Goal: Task Accomplishment & Management: Use online tool/utility

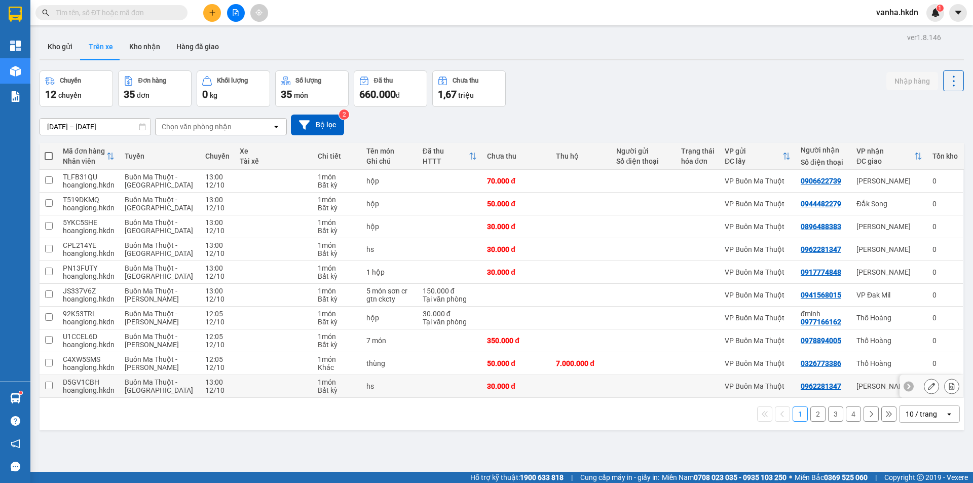
click at [907, 387] on icon at bounding box center [908, 386] width 3 height 6
click at [953, 388] on icon at bounding box center [956, 385] width 7 height 7
click at [928, 389] on icon at bounding box center [931, 385] width 7 height 7
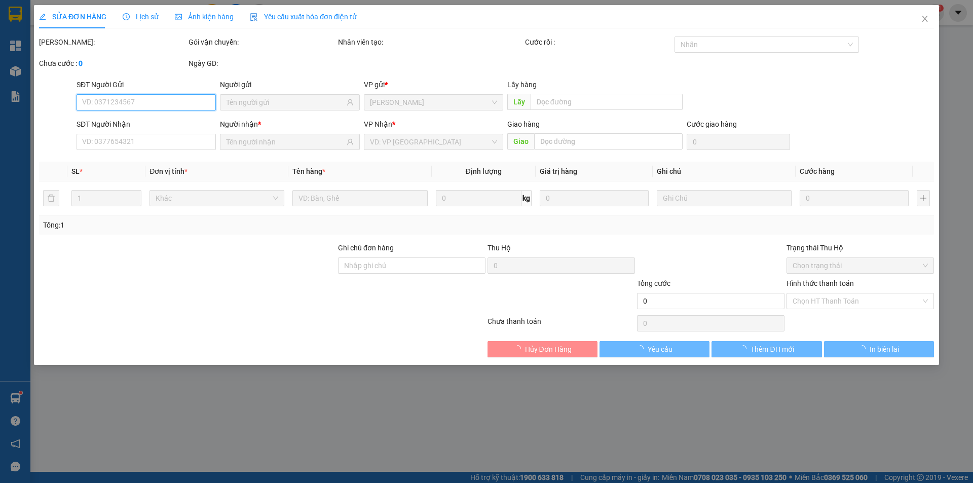
type input "0962281347"
type input "30.000"
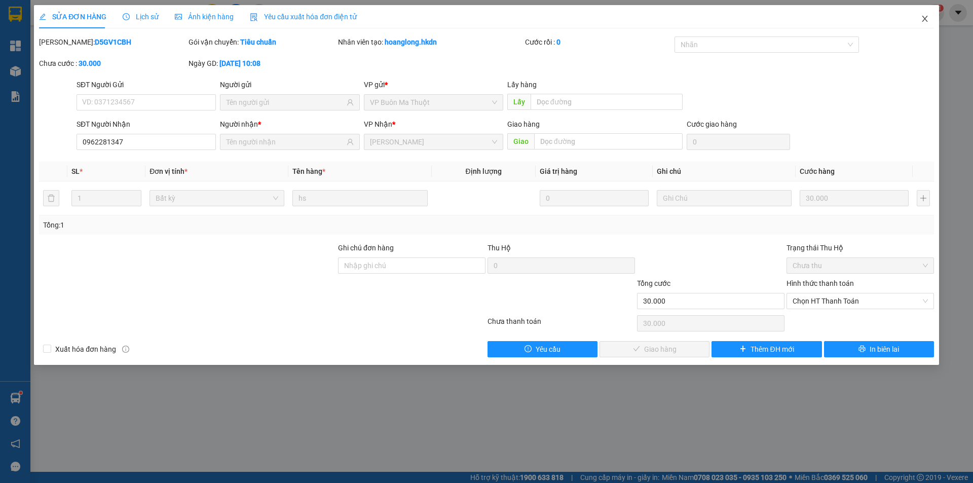
click at [926, 19] on icon "close" at bounding box center [924, 19] width 8 height 8
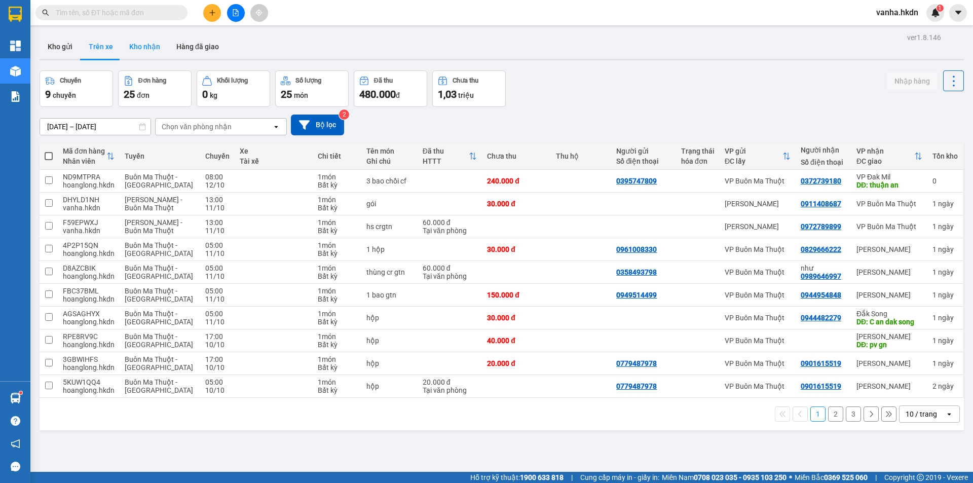
click at [138, 48] on button "Kho nhận" at bounding box center [144, 46] width 47 height 24
